Goal: Use online tool/utility

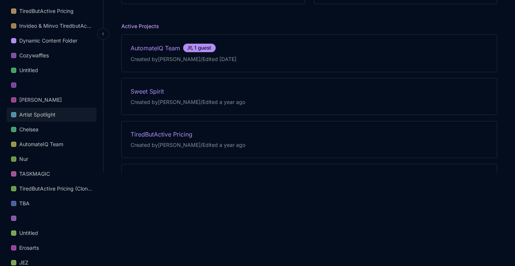
scroll to position [190, 0]
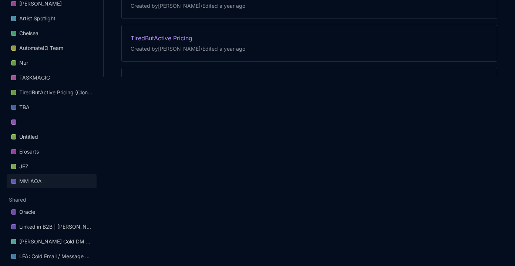
click at [37, 185] on link "MM AOA" at bounding box center [52, 181] width 90 height 14
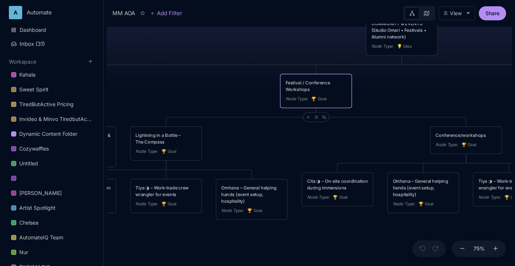
click at [308, 91] on div "Festival / Conference Workshops" at bounding box center [316, 86] width 61 height 13
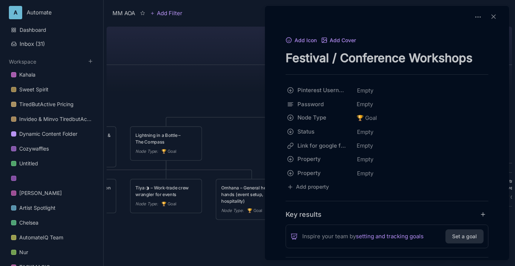
click at [233, 105] on div at bounding box center [257, 133] width 515 height 266
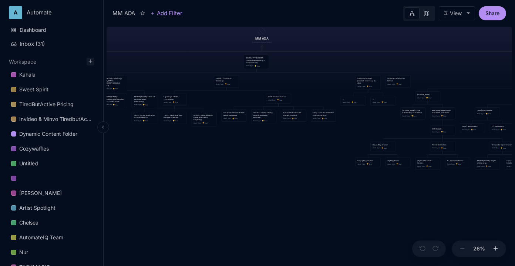
click at [91, 59] on icon at bounding box center [91, 62] width 6 height 6
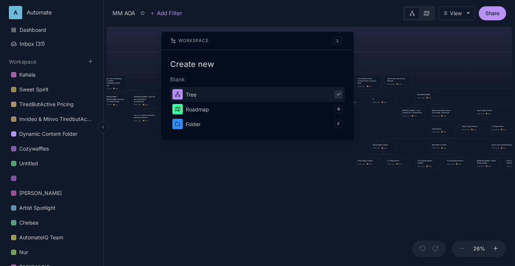
click at [193, 97] on button "Tree" at bounding box center [257, 94] width 175 height 15
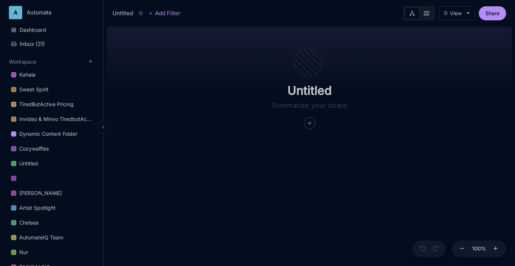
click at [323, 81] on div "Untitled" at bounding box center [310, 76] width 172 height 105
click at [323, 83] on input "Untitled" at bounding box center [310, 90] width 148 height 15
paste input "[URL][DOMAIN_NAME]"
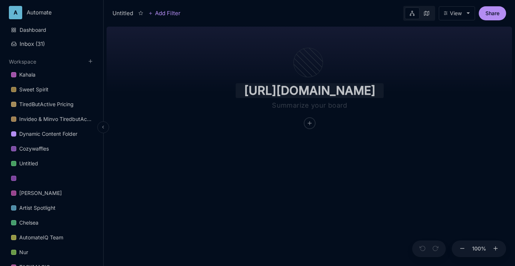
click at [290, 91] on input "[URL][DOMAIN_NAME]" at bounding box center [310, 90] width 148 height 15
drag, startPoint x: 280, startPoint y: 91, endPoint x: 223, endPoint y: 86, distance: 57.3
click at [223, 87] on div "[URL][DOMAIN_NAME]" at bounding box center [310, 145] width 406 height 243
click at [289, 91] on input "[URL][DOMAIN_NAME]" at bounding box center [310, 90] width 148 height 15
drag, startPoint x: 307, startPoint y: 91, endPoint x: 275, endPoint y: 94, distance: 32.0
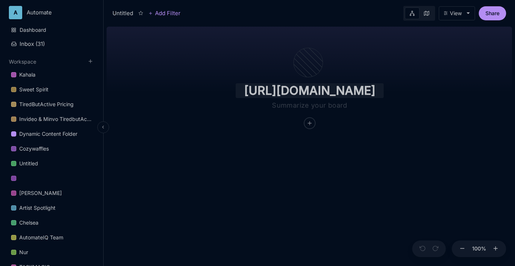
click at [274, 93] on input "[URL][DOMAIN_NAME]" at bounding box center [310, 90] width 148 height 15
click at [310, 93] on input "[URL][DOMAIN_NAME]" at bounding box center [310, 90] width 148 height 15
drag, startPoint x: 311, startPoint y: 92, endPoint x: 228, endPoint y: 87, distance: 83.1
click at [228, 87] on div "[URL][DOMAIN_NAME]" at bounding box center [310, 76] width 172 height 105
click at [359, 94] on input "[DOMAIN_NAME][URL]" at bounding box center [310, 90] width 148 height 15
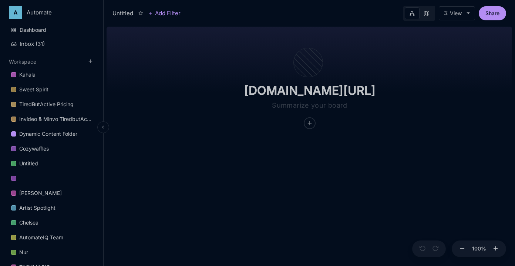
drag, startPoint x: 362, startPoint y: 92, endPoint x: 386, endPoint y: 94, distance: 24.1
click at [385, 93] on div "[DOMAIN_NAME][URL]" at bounding box center [310, 76] width 172 height 105
type input "[DOMAIN_NAME]"
